Goal: Task Accomplishment & Management: Manage account settings

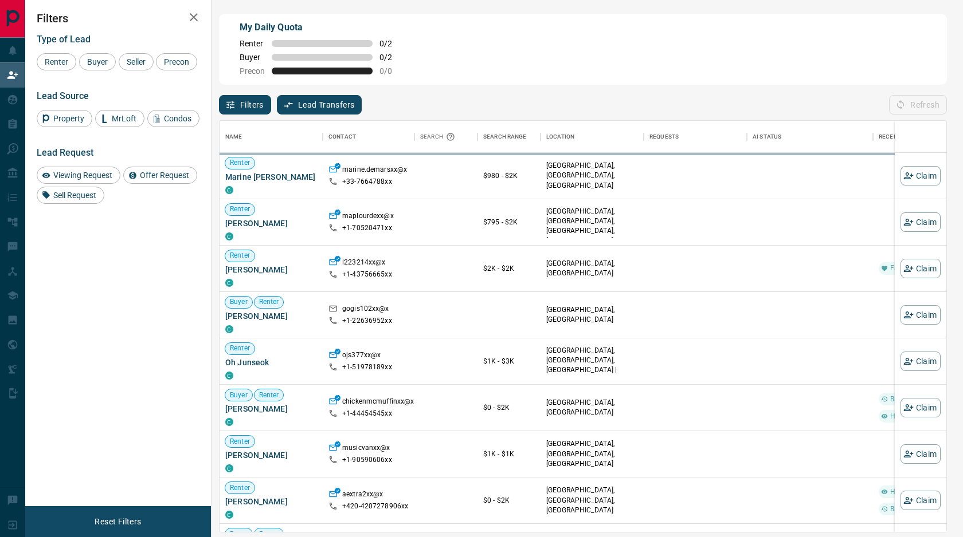
scroll to position [411, 727]
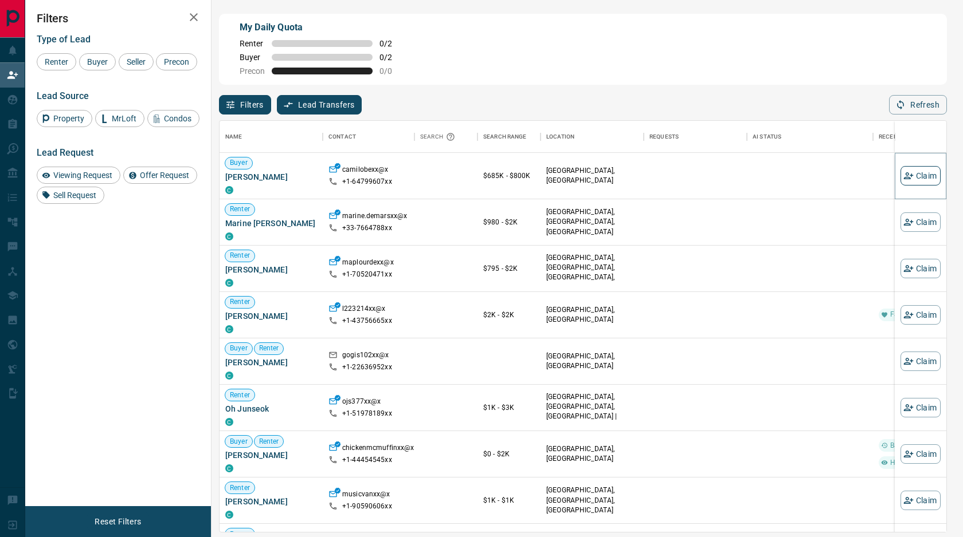
click at [923, 178] on button "Claim" at bounding box center [920, 175] width 40 height 19
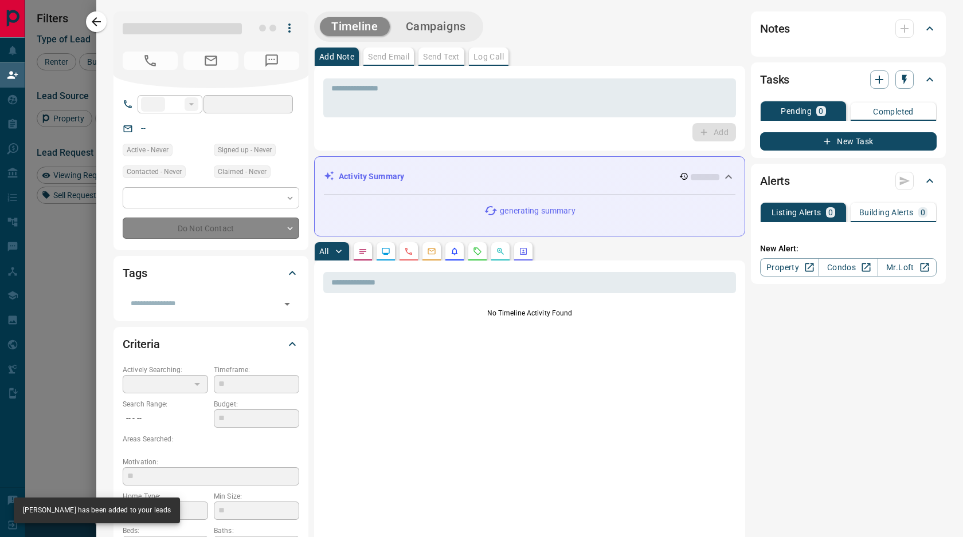
type input "**"
type input "**********"
type input "**"
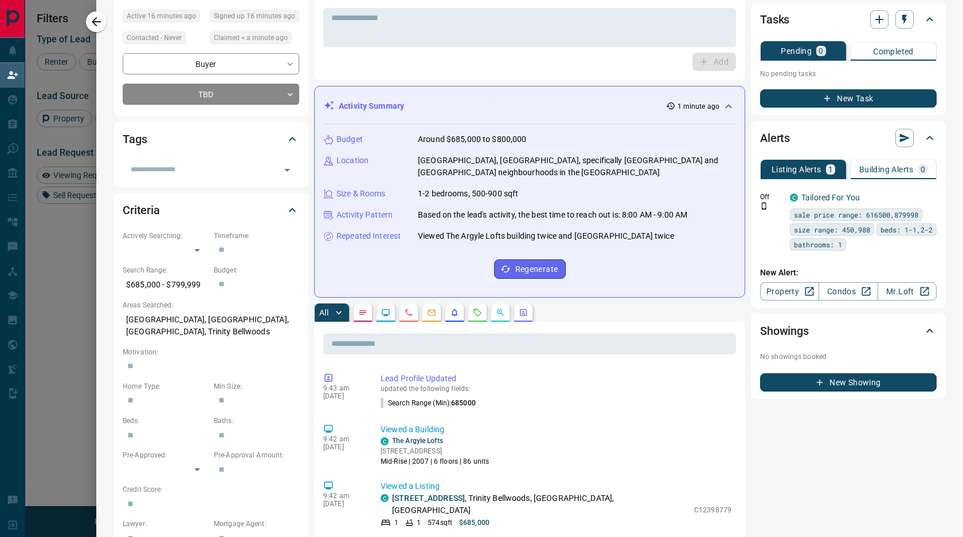
scroll to position [0, 0]
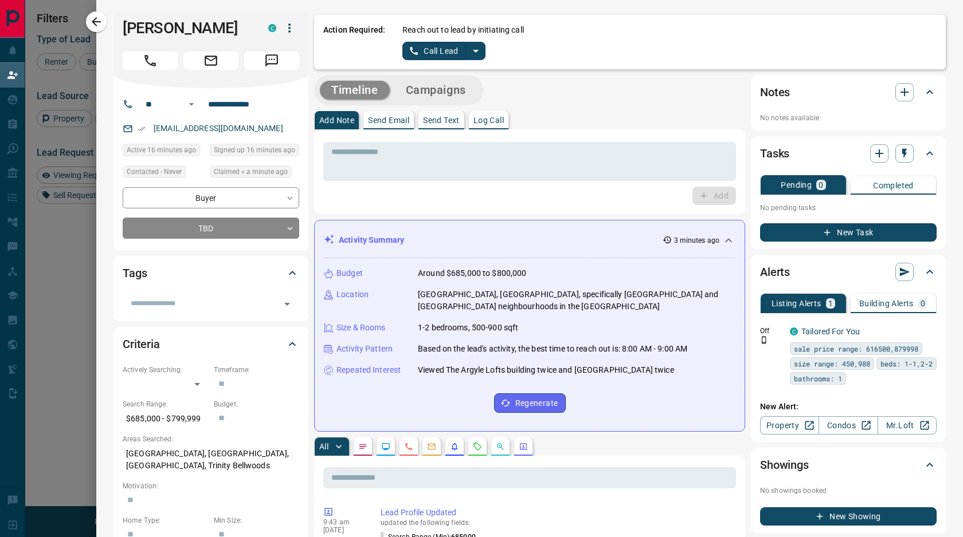
click at [478, 44] on button "split button" at bounding box center [475, 51] width 19 height 18
click at [456, 90] on li "Log Manual Call" at bounding box center [444, 90] width 70 height 17
click at [485, 50] on icon "split button" at bounding box center [487, 51] width 6 height 3
click at [455, 75] on li "Call Lead" at bounding box center [449, 73] width 70 height 17
click at [440, 48] on button "Call Lead" at bounding box center [434, 51] width 64 height 18
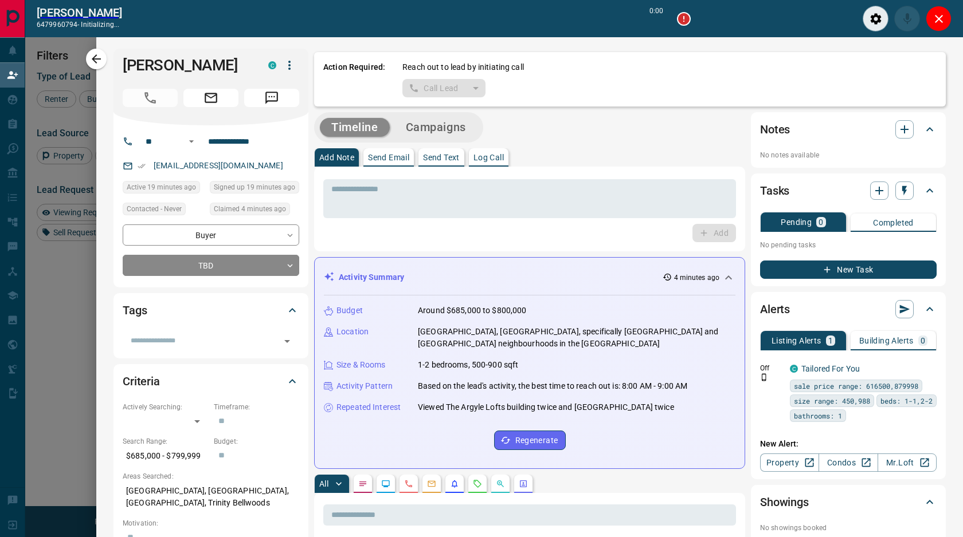
scroll to position [383, 727]
click at [927, 19] on button "Close" at bounding box center [938, 19] width 26 height 26
click at [927, 52] on div "Action Required: Reach out to lead by initiating call Call Lead" at bounding box center [629, 79] width 631 height 54
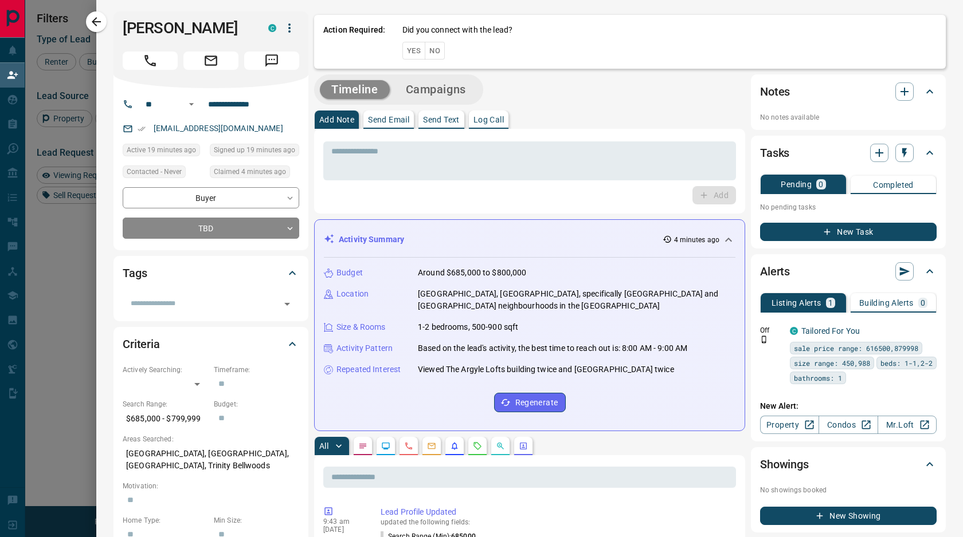
scroll to position [0, 1]
click at [927, 19] on div "Action Required: Did you connect with the lead? Yes No" at bounding box center [629, 42] width 631 height 54
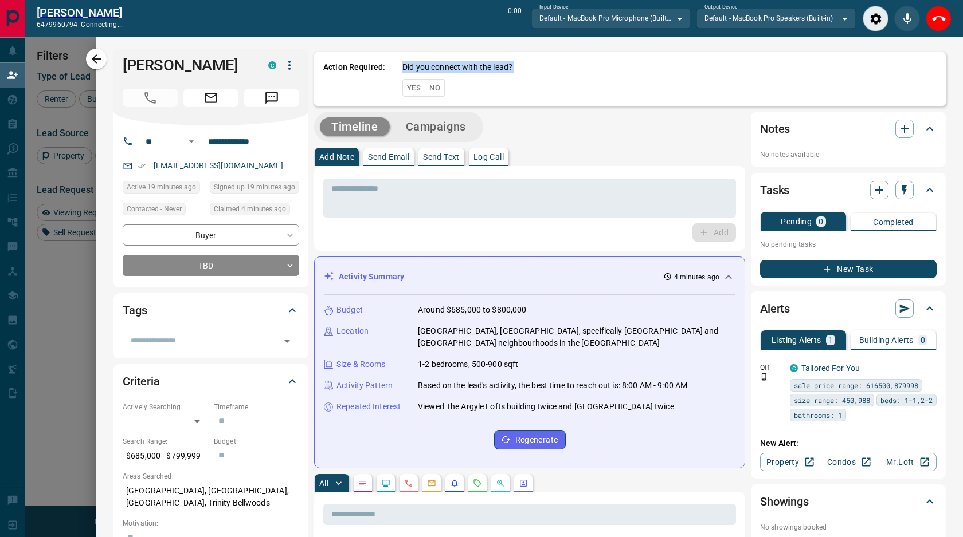
scroll to position [383, 727]
click at [940, 21] on icon "End Call" at bounding box center [939, 19] width 14 height 14
click at [940, 52] on div "Action Required: Did you connect with the lead? Yes No" at bounding box center [629, 79] width 631 height 54
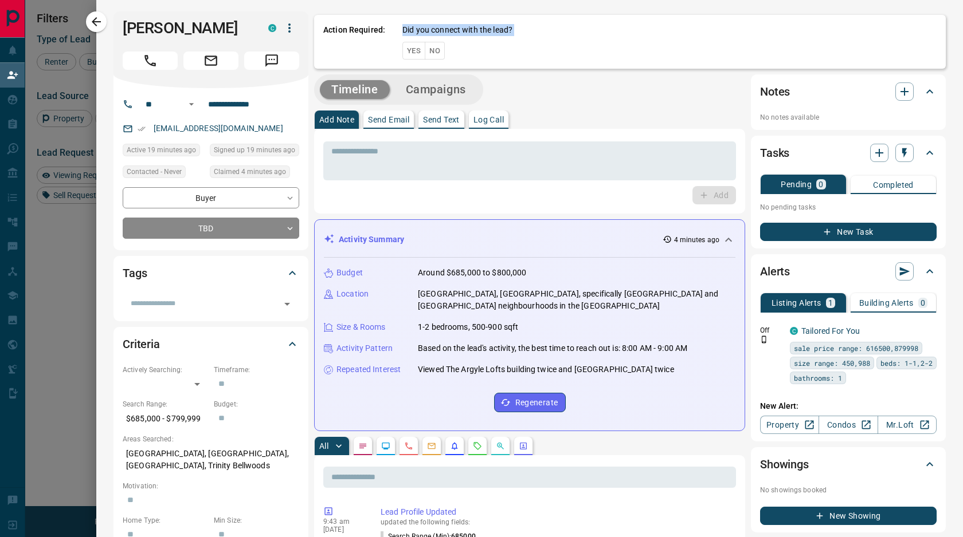
scroll to position [411, 727]
click at [406, 49] on button "Yes" at bounding box center [413, 51] width 23 height 18
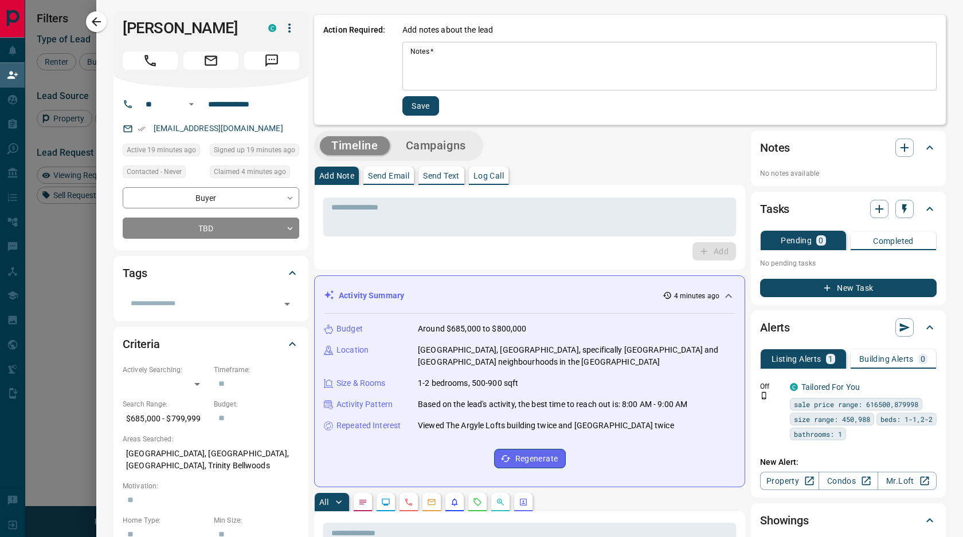
click at [430, 53] on textarea "Notes   *" at bounding box center [669, 66] width 518 height 39
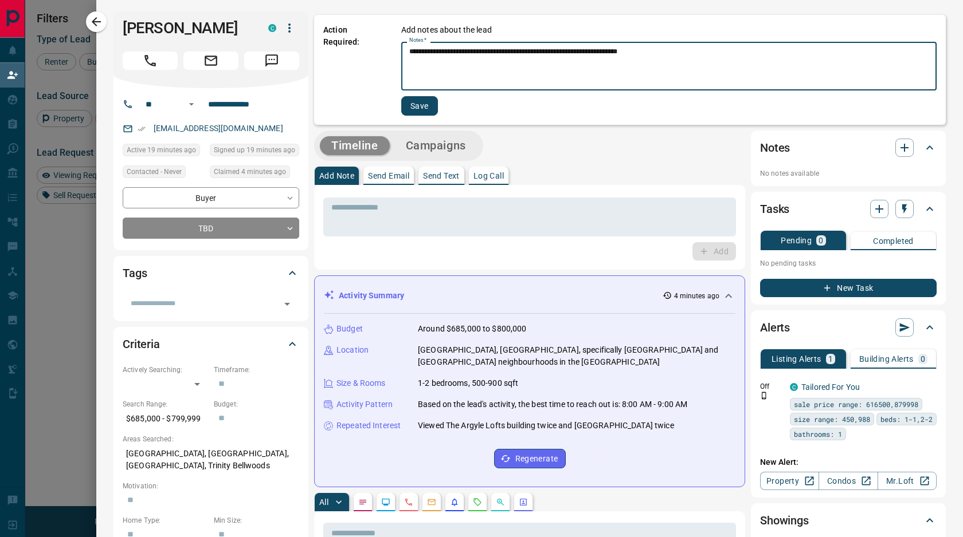
type textarea "**********"
click at [422, 108] on button "Save" at bounding box center [419, 105] width 37 height 19
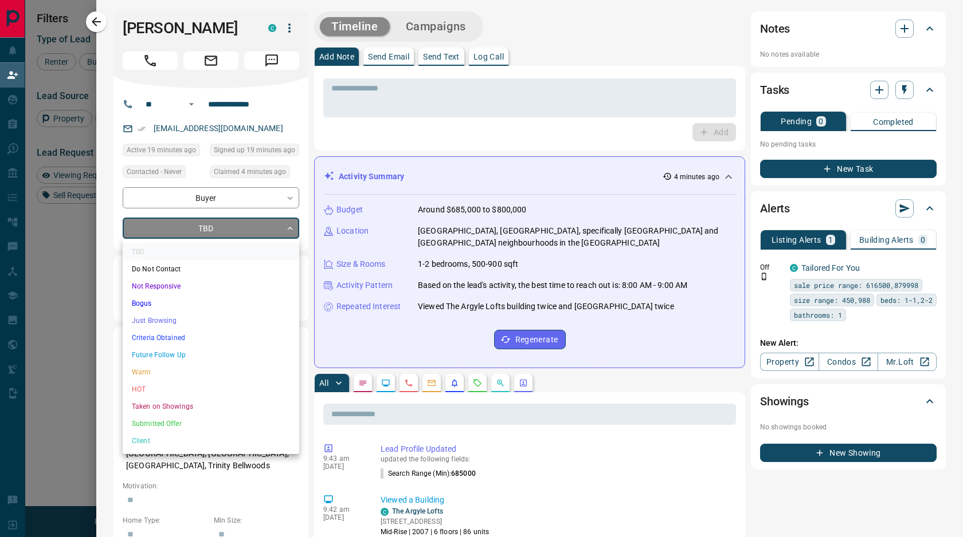
click at [231, 230] on body "Lead Transfers Claim Leads My Leads Tasks Opportunities Deals Campaigns Automat…" at bounding box center [481, 226] width 963 height 453
click at [191, 389] on li "HOT" at bounding box center [211, 389] width 176 height 17
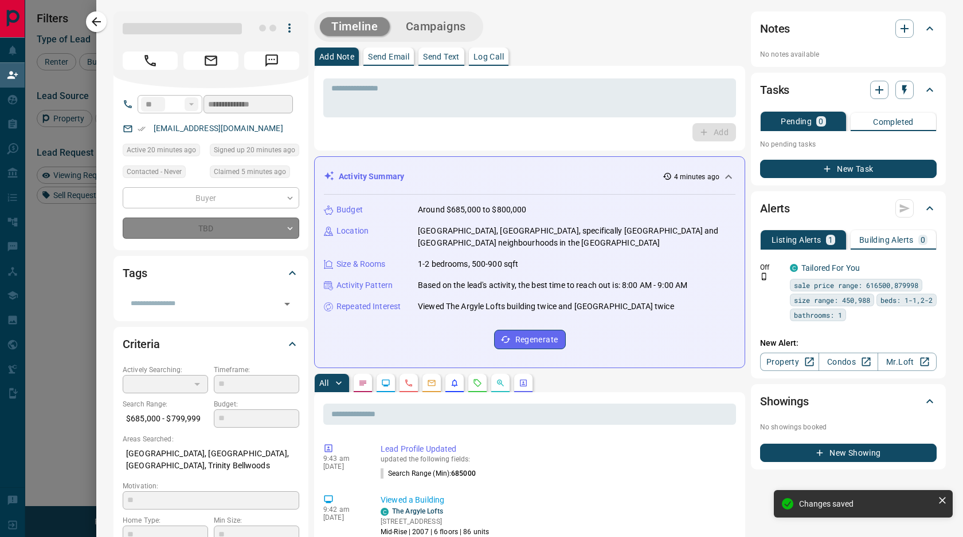
type input "*"
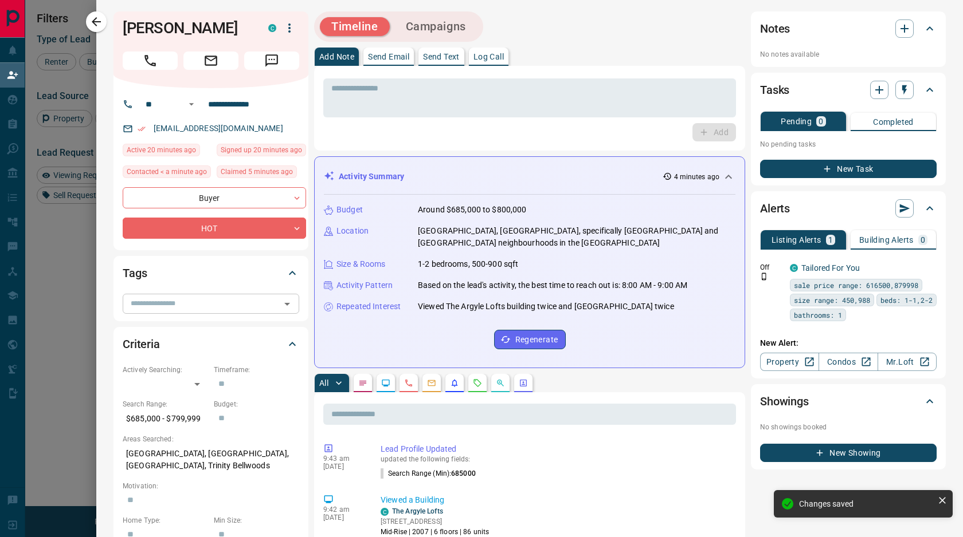
click at [187, 296] on div "​" at bounding box center [211, 303] width 176 height 19
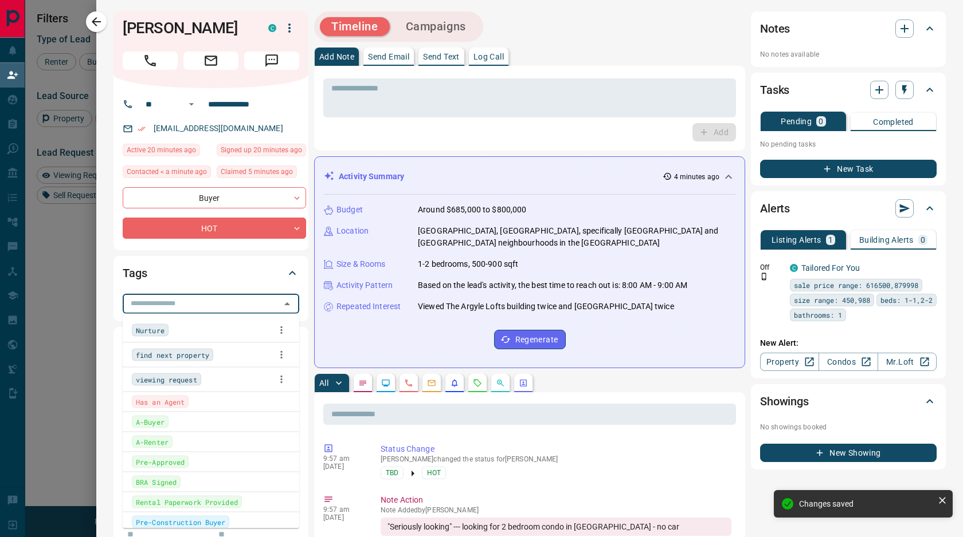
click at [174, 417] on div "A-Buyer" at bounding box center [211, 422] width 158 height 13
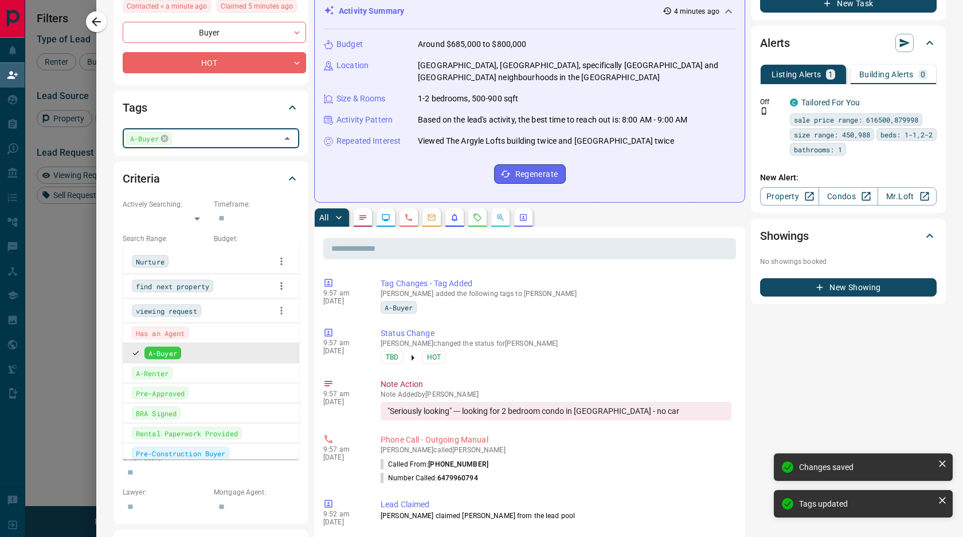
scroll to position [69, 0]
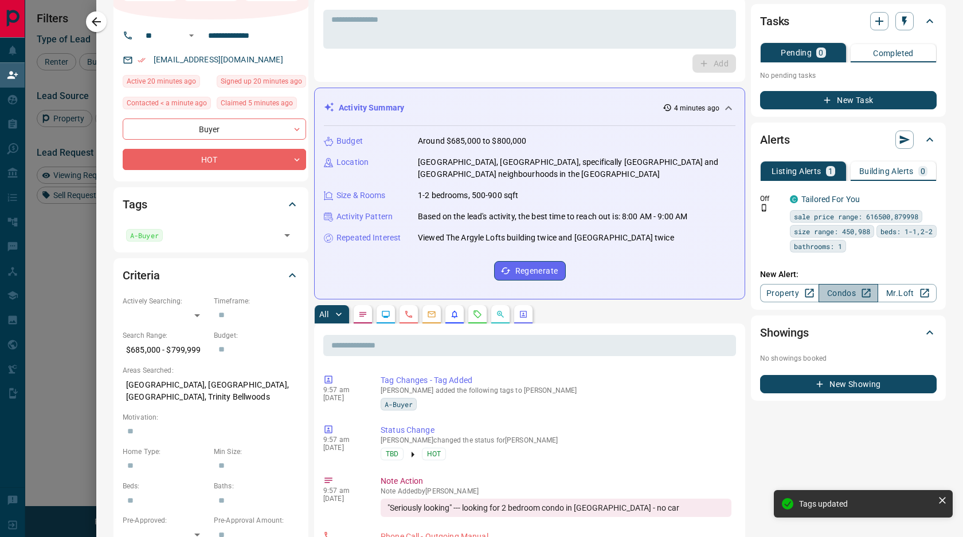
click at [853, 294] on link "Condos" at bounding box center [847, 293] width 59 height 18
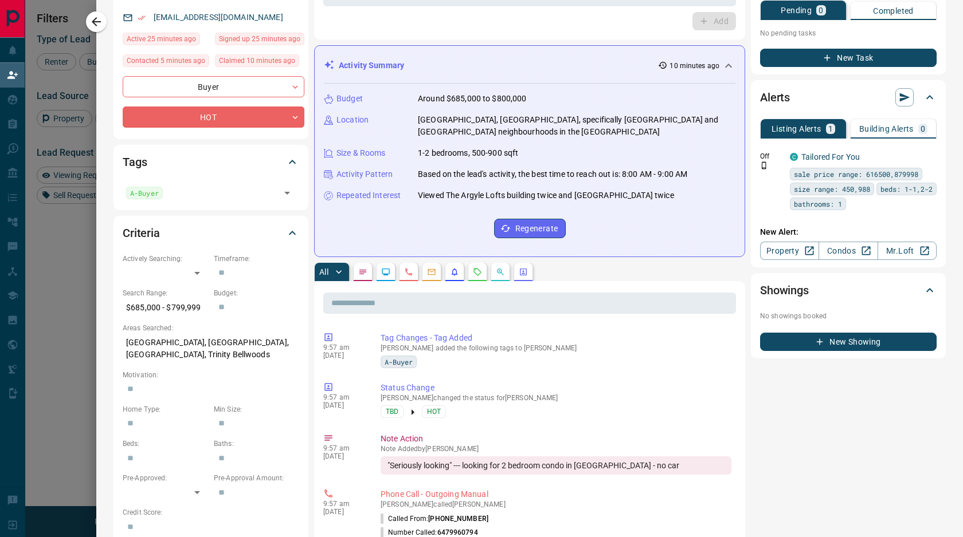
scroll to position [115, 0]
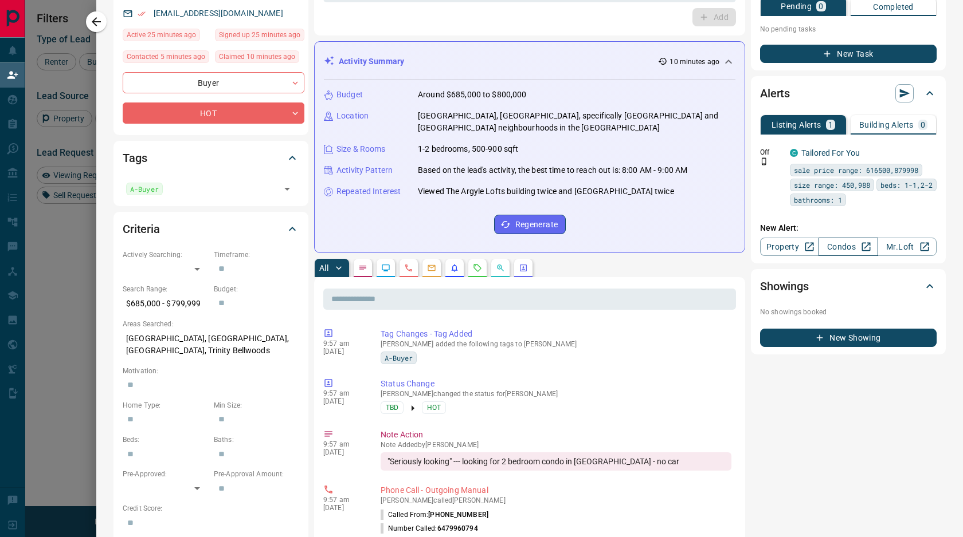
click at [847, 246] on link "Condos" at bounding box center [847, 247] width 59 height 18
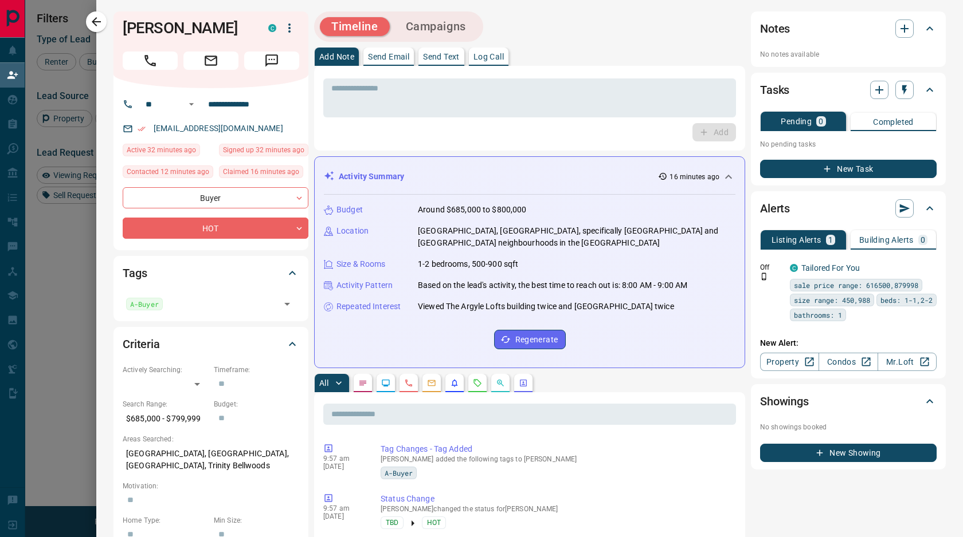
click at [574, 21] on div "Timeline Campaigns" at bounding box center [529, 26] width 431 height 30
click at [97, 20] on icon "button" at bounding box center [96, 22] width 14 height 14
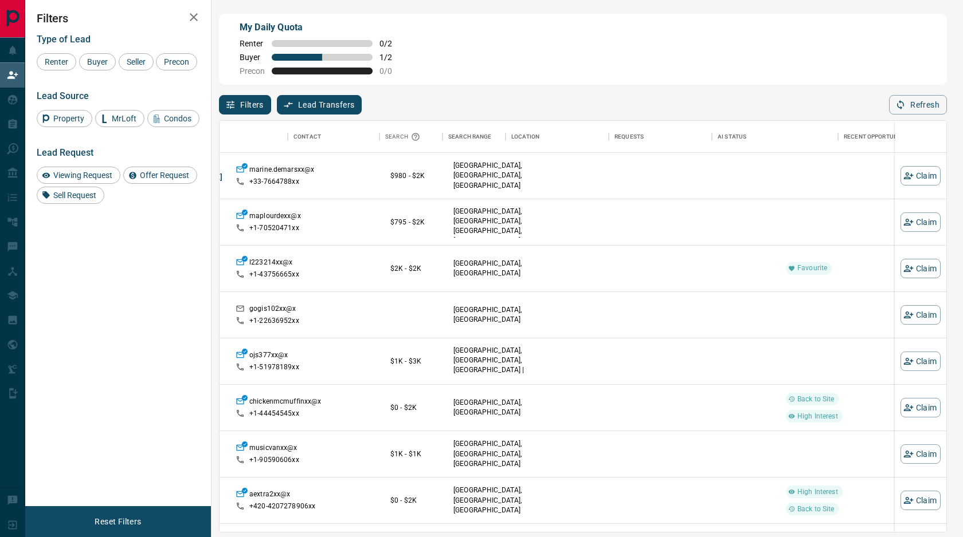
scroll to position [0, 0]
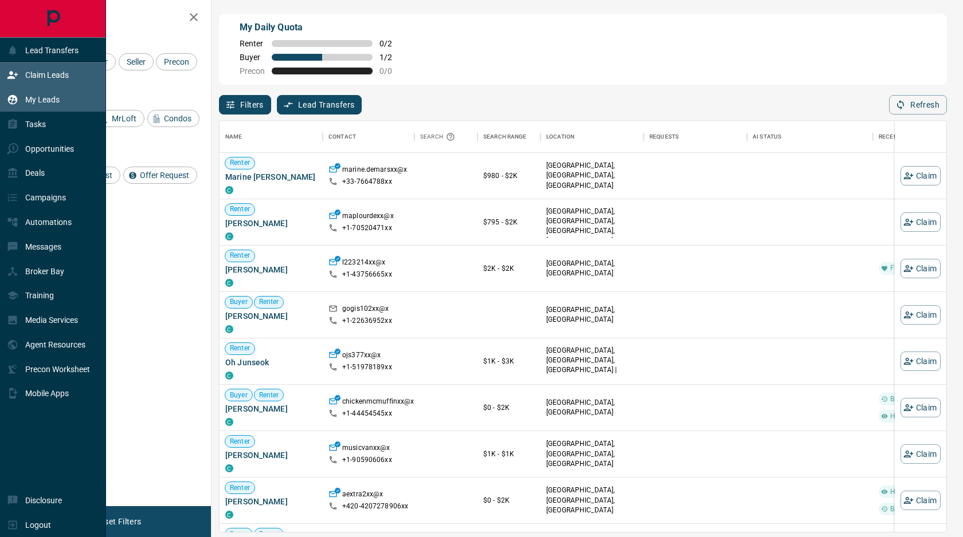
click at [42, 101] on p "My Leads" at bounding box center [42, 99] width 34 height 9
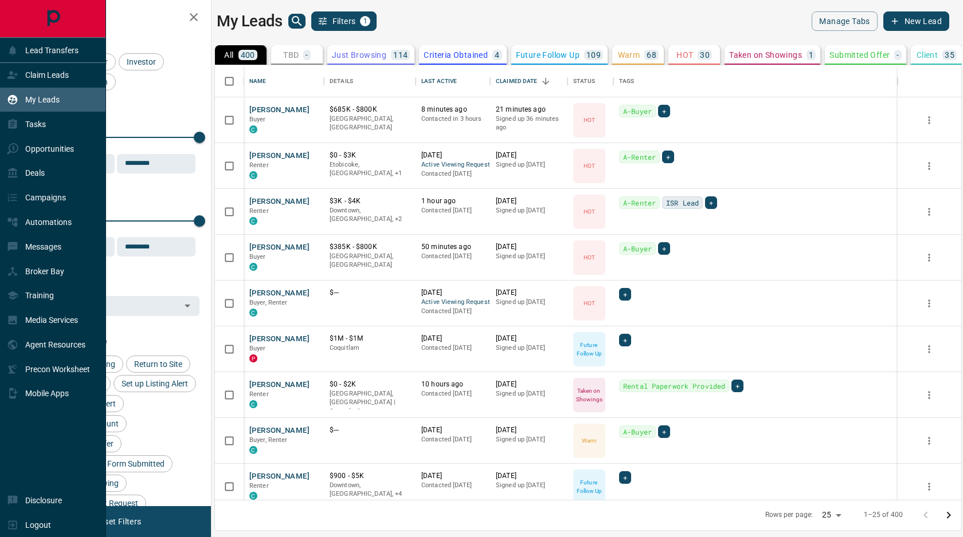
scroll to position [435, 746]
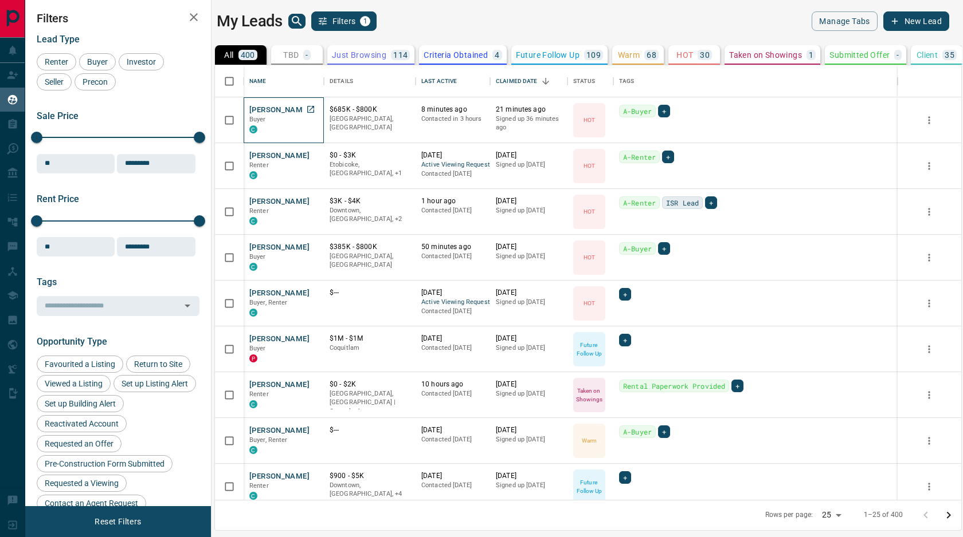
click at [284, 115] on p "Buyer" at bounding box center [283, 119] width 69 height 9
click at [279, 112] on button "[PERSON_NAME]" at bounding box center [279, 110] width 60 height 11
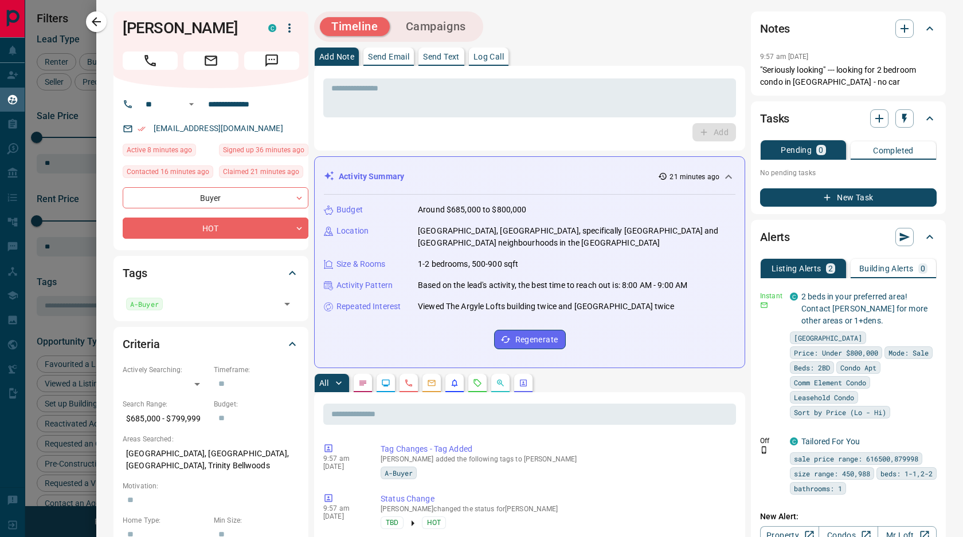
click at [91, 21] on icon "button" at bounding box center [96, 22] width 14 height 14
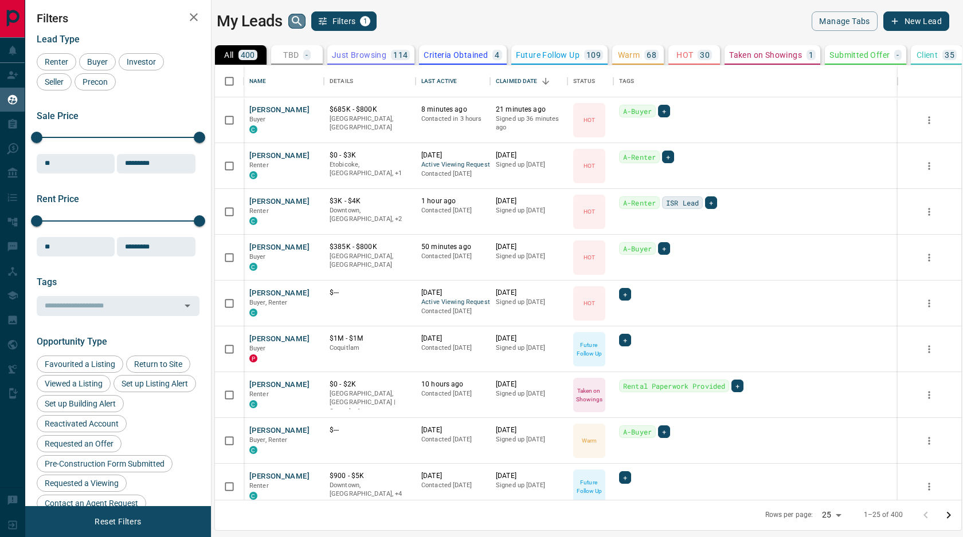
click at [303, 16] on icon "search button" at bounding box center [297, 21] width 14 height 14
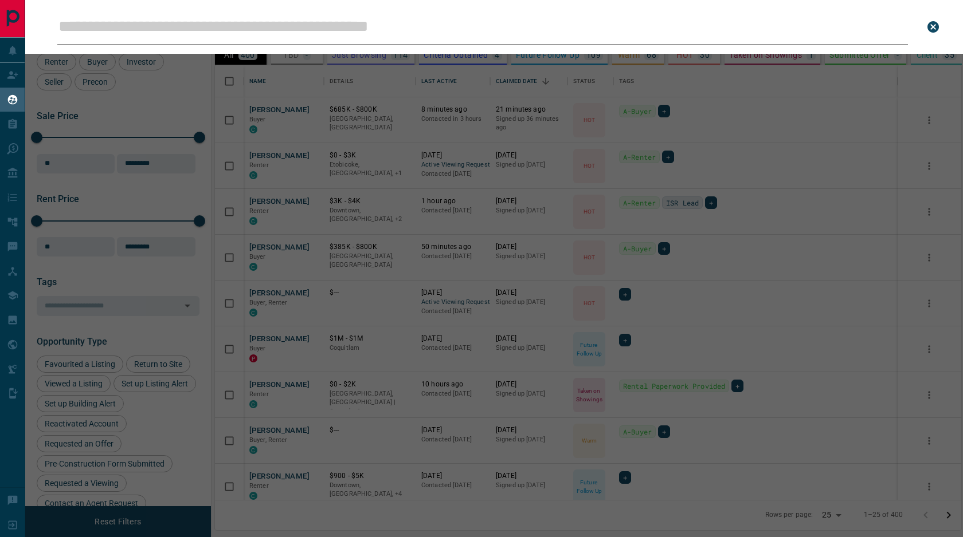
click at [303, 22] on input "Leads Search Bar" at bounding box center [482, 27] width 850 height 36
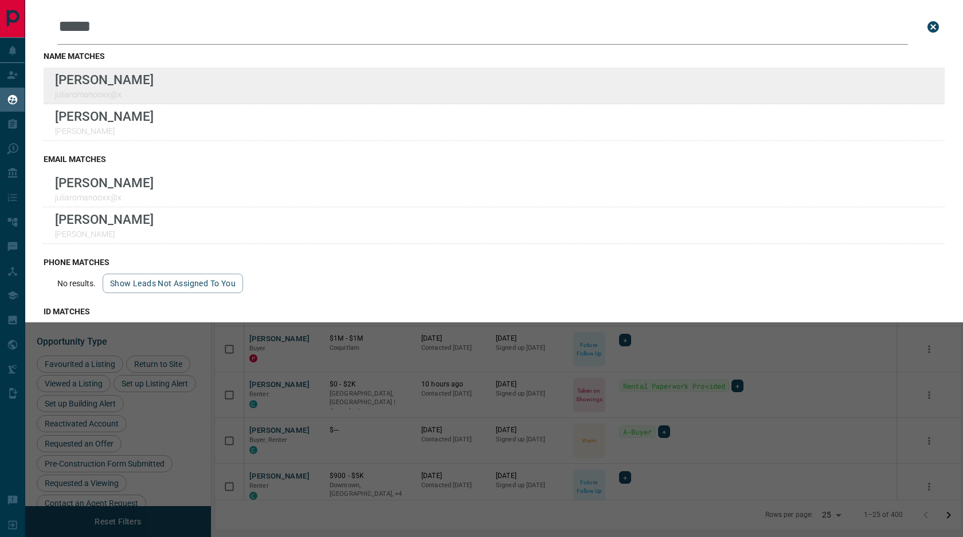
type input "*****"
click at [0, 0] on div "Lead Transfers Claim Leads My Leads Tasks Opportunities Deals Campaigns Automat…" at bounding box center [481, 261] width 963 height 523
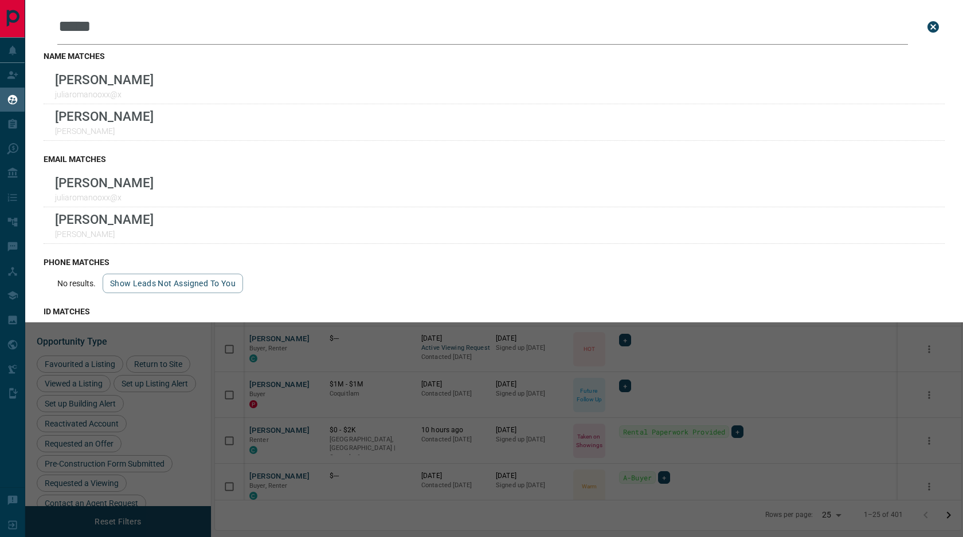
click at [935, 30] on icon "close search bar" at bounding box center [932, 26] width 11 height 11
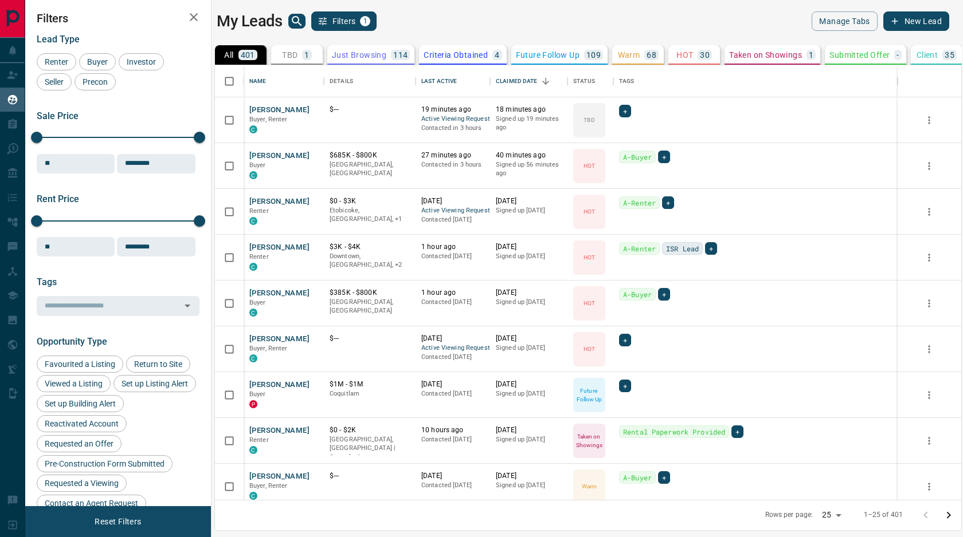
click at [300, 54] on div "TBD 1" at bounding box center [297, 55] width 30 height 10
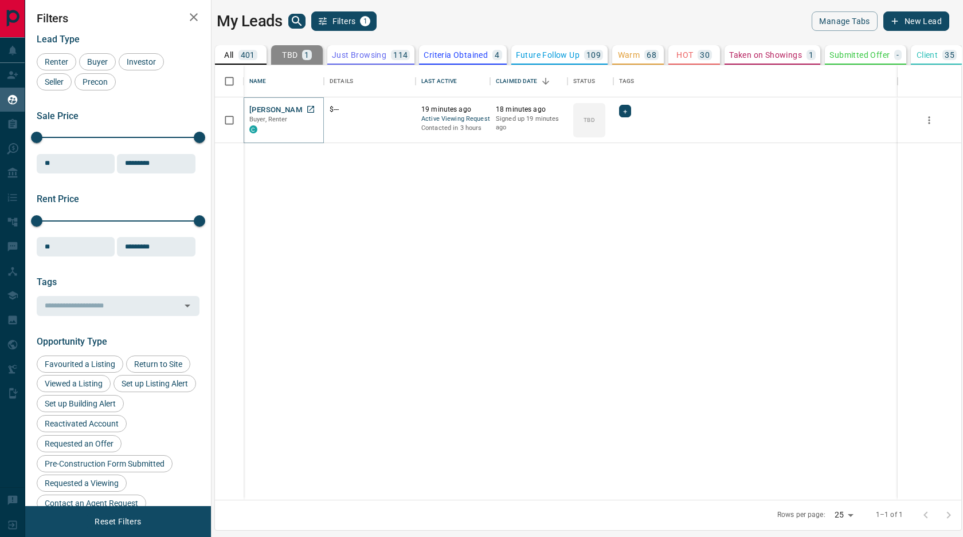
click at [268, 105] on button "[PERSON_NAME]" at bounding box center [279, 110] width 60 height 11
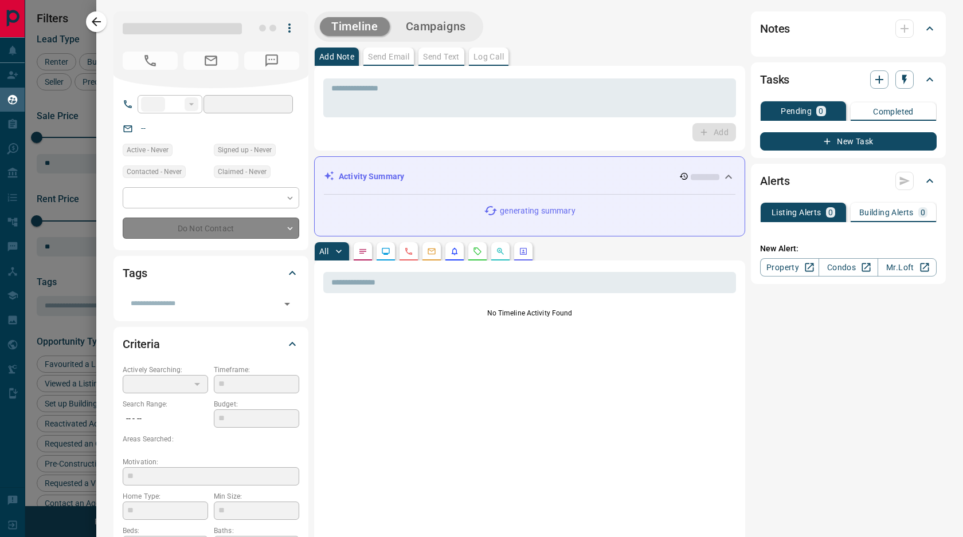
type input "**"
type input "**********"
type input "**"
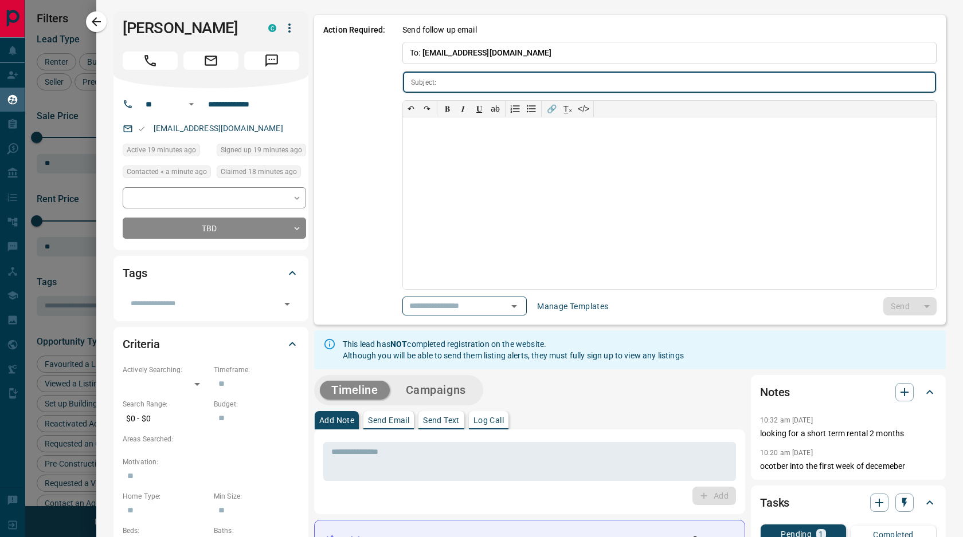
type input "**********"
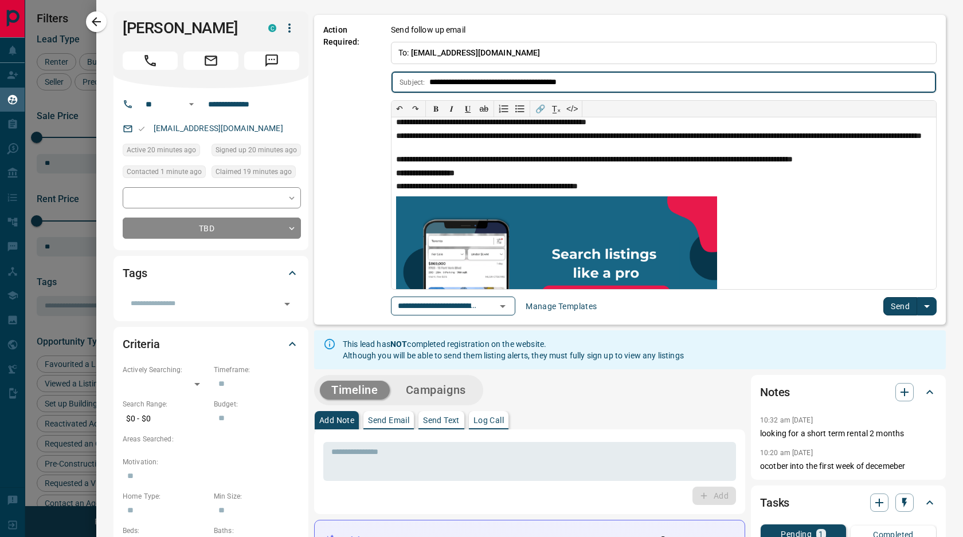
scroll to position [0, 0]
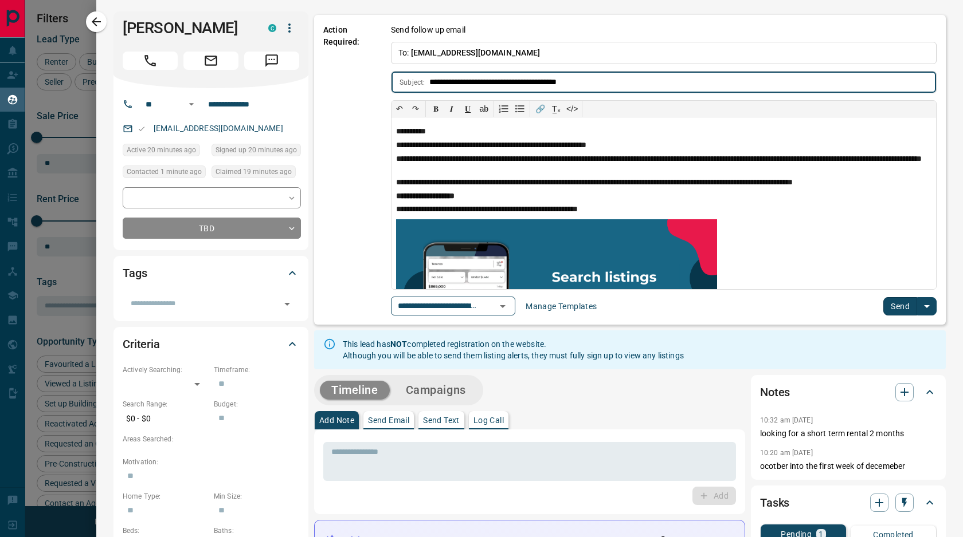
click at [900, 312] on button "Send" at bounding box center [900, 306] width 34 height 18
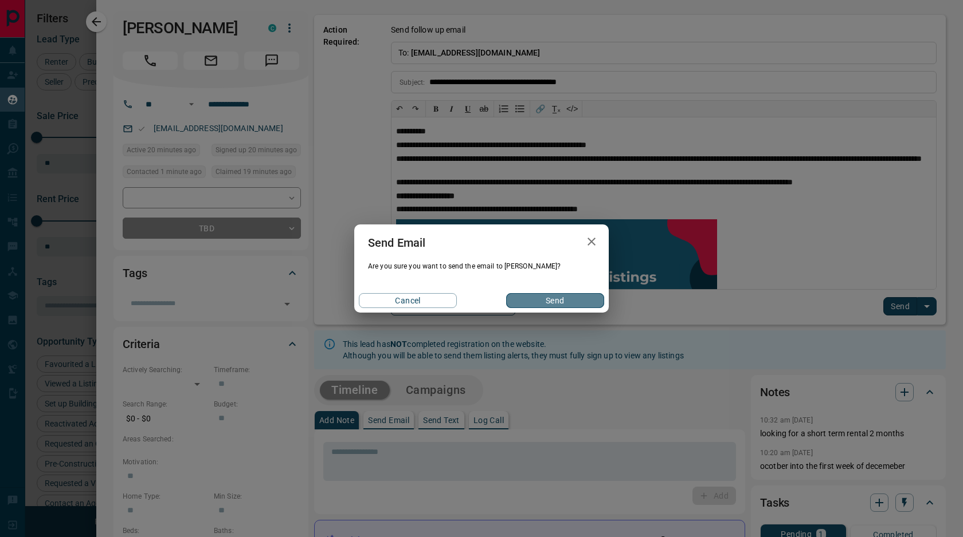
click at [548, 302] on button "Send" at bounding box center [555, 300] width 98 height 15
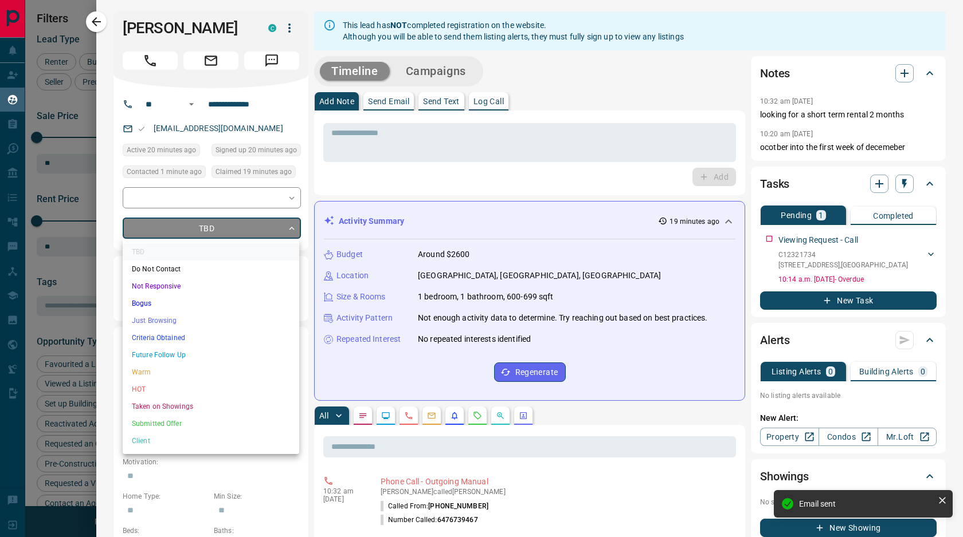
click at [240, 225] on body "Lead Transfers Claim Leads My Leads Tasks Opportunities Deals Campaigns Automat…" at bounding box center [481, 261] width 963 height 523
click at [181, 357] on li "Future Follow Up" at bounding box center [211, 355] width 176 height 17
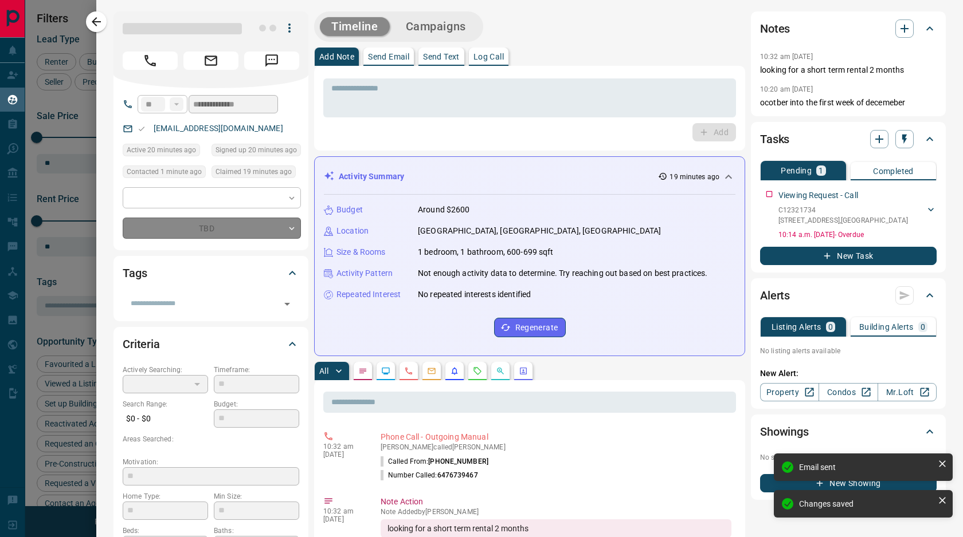
type input "*"
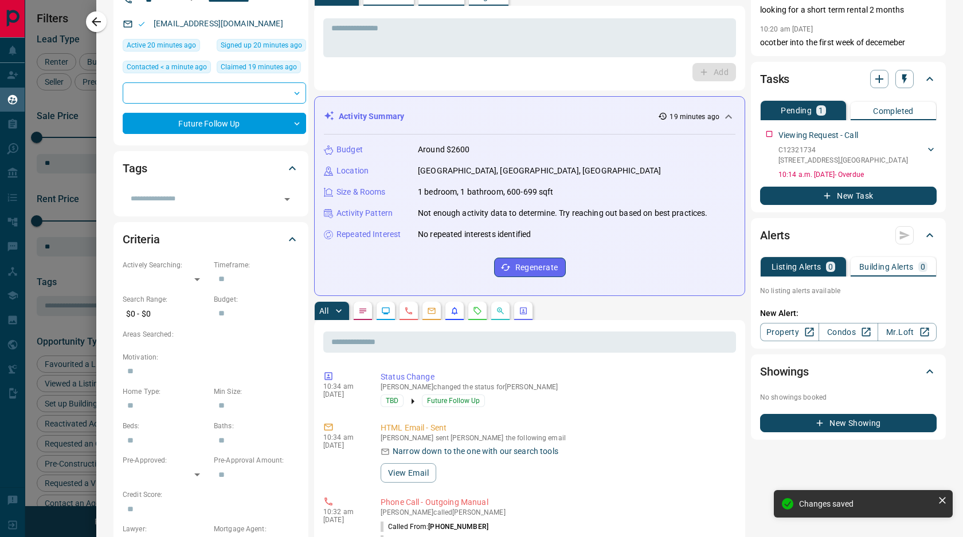
scroll to position [117, 0]
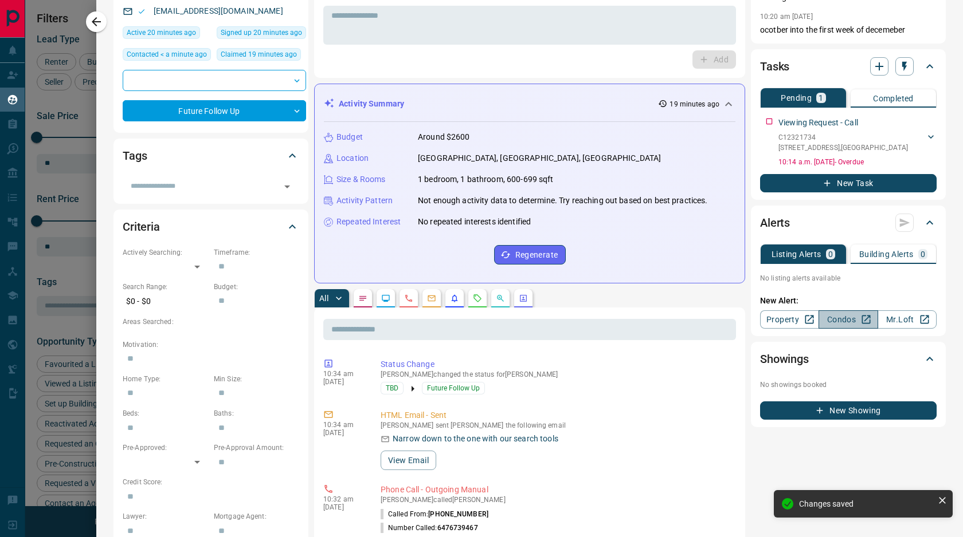
click at [848, 317] on link "Condos" at bounding box center [847, 320] width 59 height 18
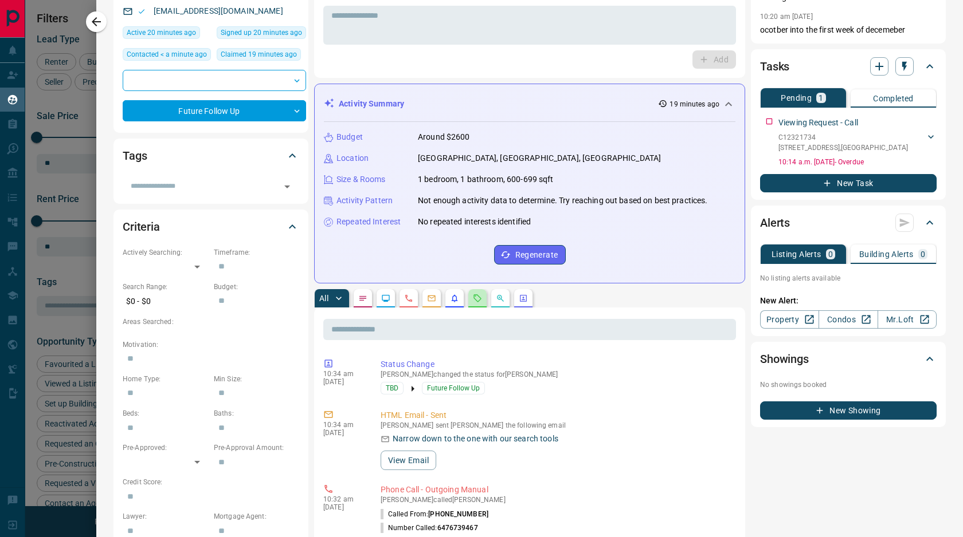
click at [476, 307] on button "button" at bounding box center [477, 298] width 18 height 18
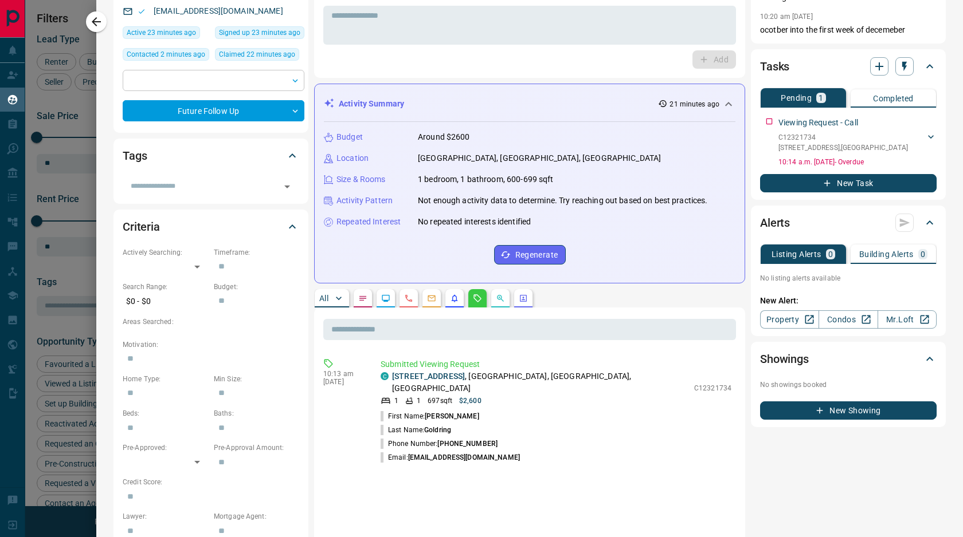
scroll to position [0, 0]
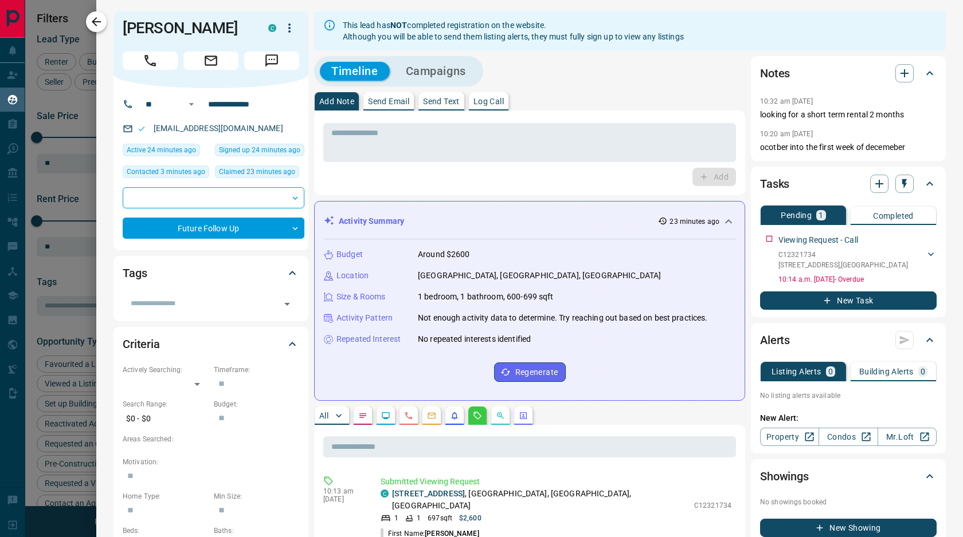
click at [95, 23] on icon "button" at bounding box center [96, 22] width 14 height 14
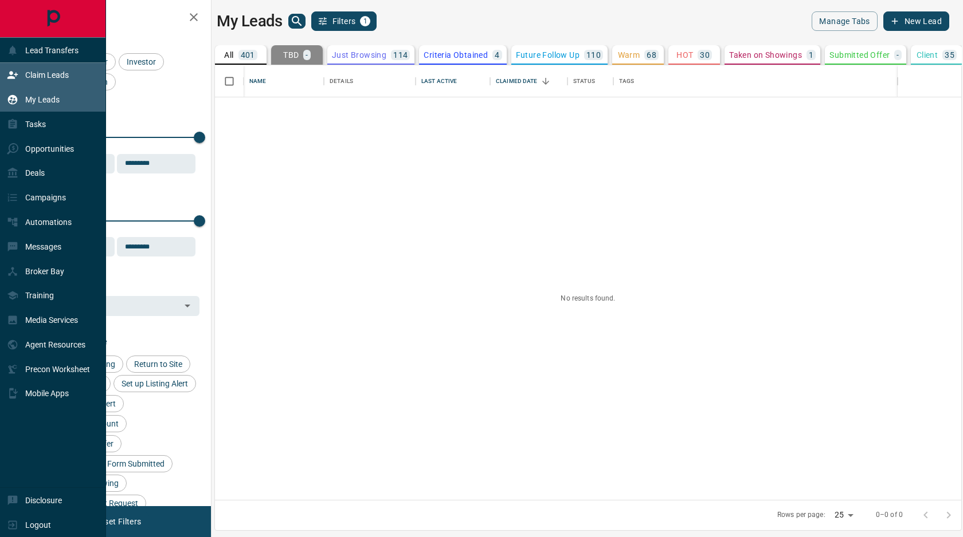
click at [6, 77] on div "Claim Leads" at bounding box center [53, 75] width 106 height 25
